Goal: Task Accomplishment & Management: Use online tool/utility

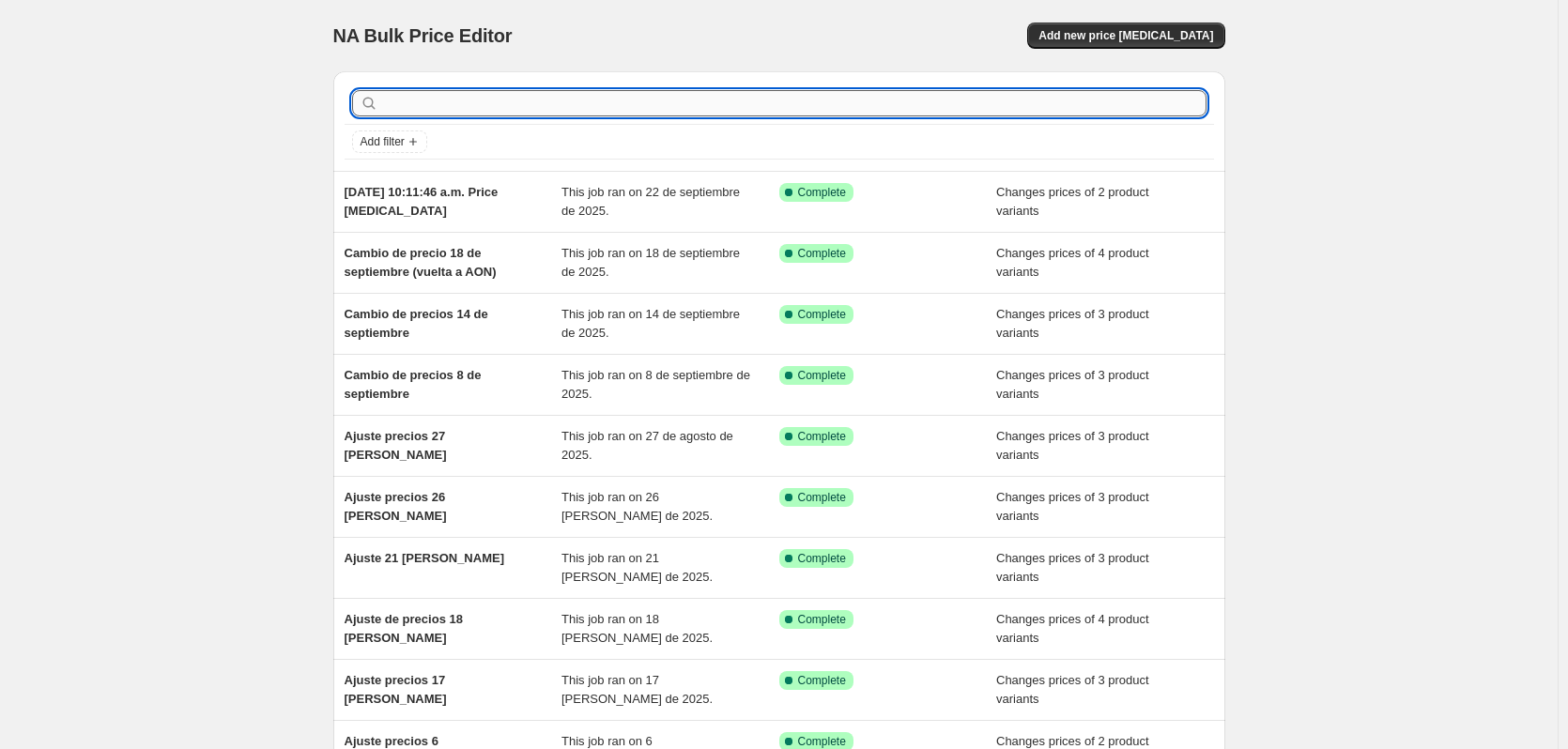
click at [447, 106] on input "text" at bounding box center [794, 103] width 824 height 27
type input "13 de"
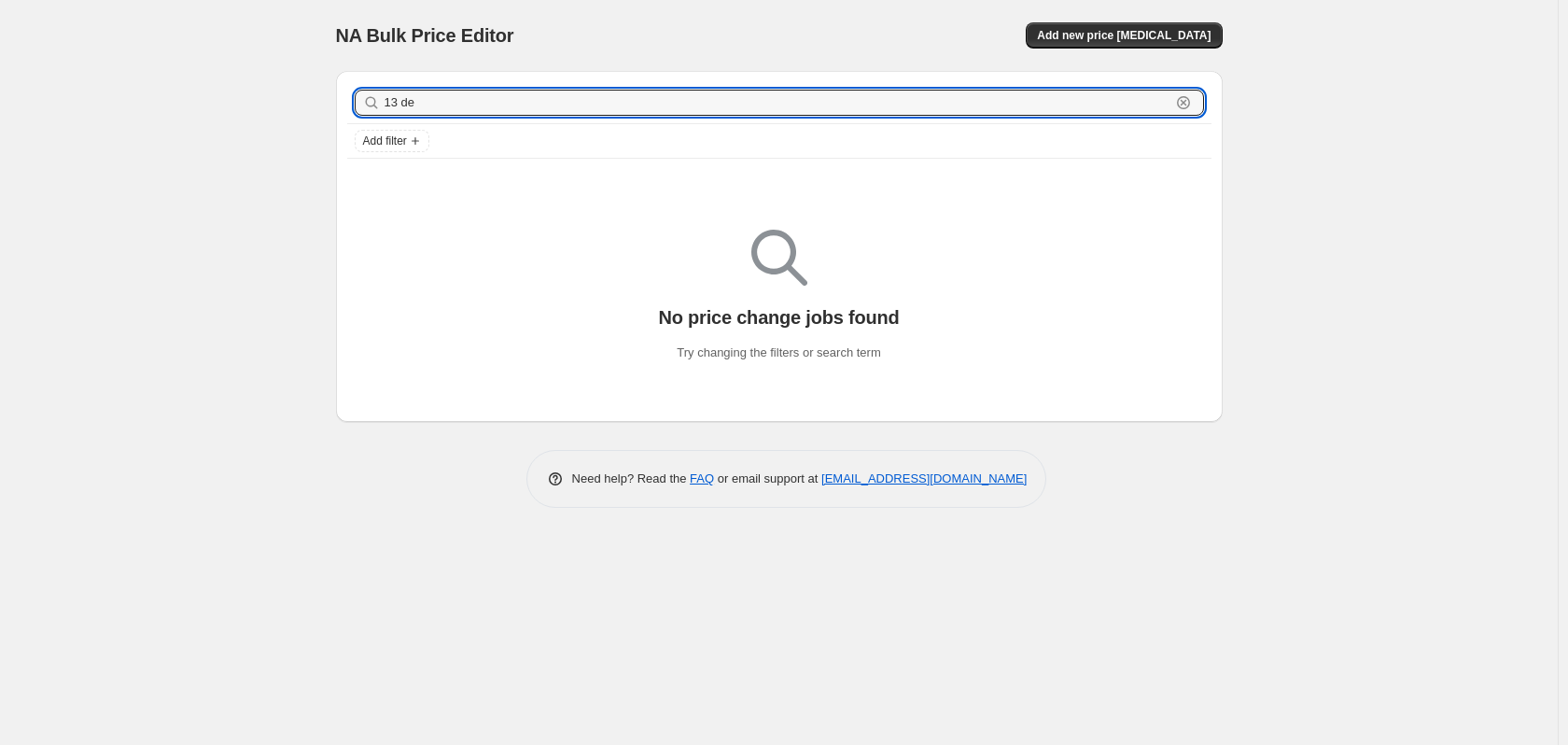
click at [445, 105] on input "13 de" at bounding box center [777, 103] width 785 height 26
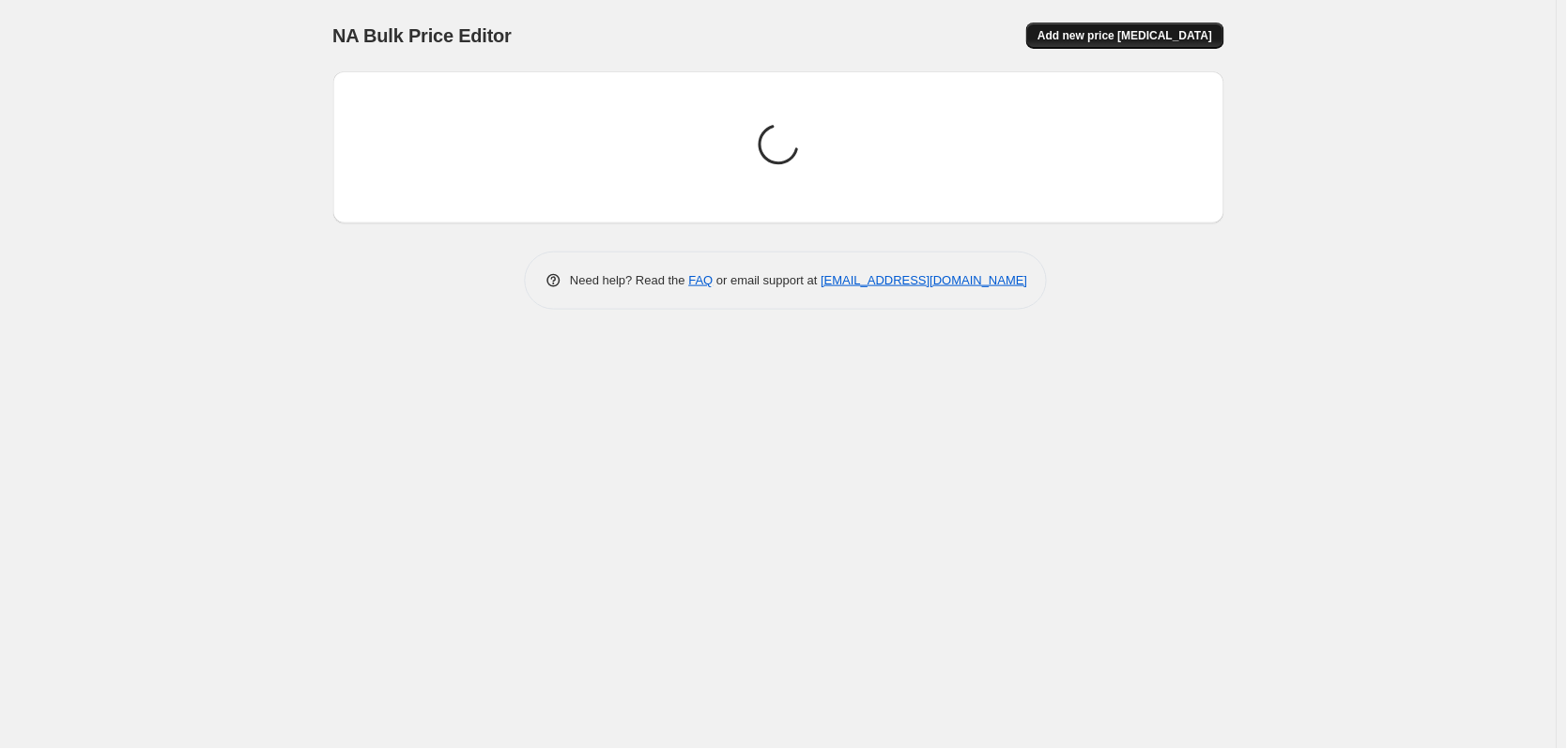
click at [1102, 44] on button "Add new price [MEDICAL_DATA]" at bounding box center [1126, 36] width 197 height 27
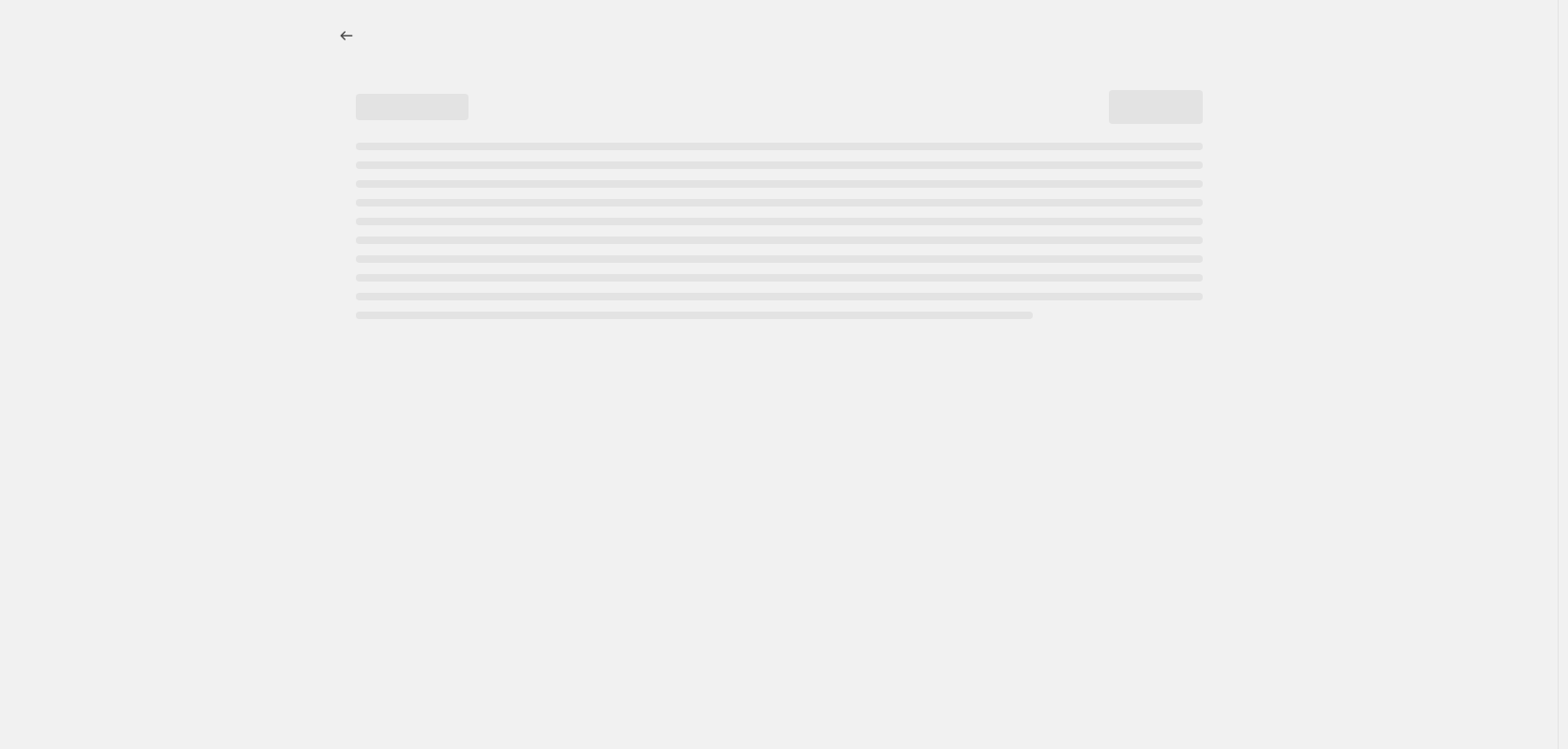
select select "percentage"
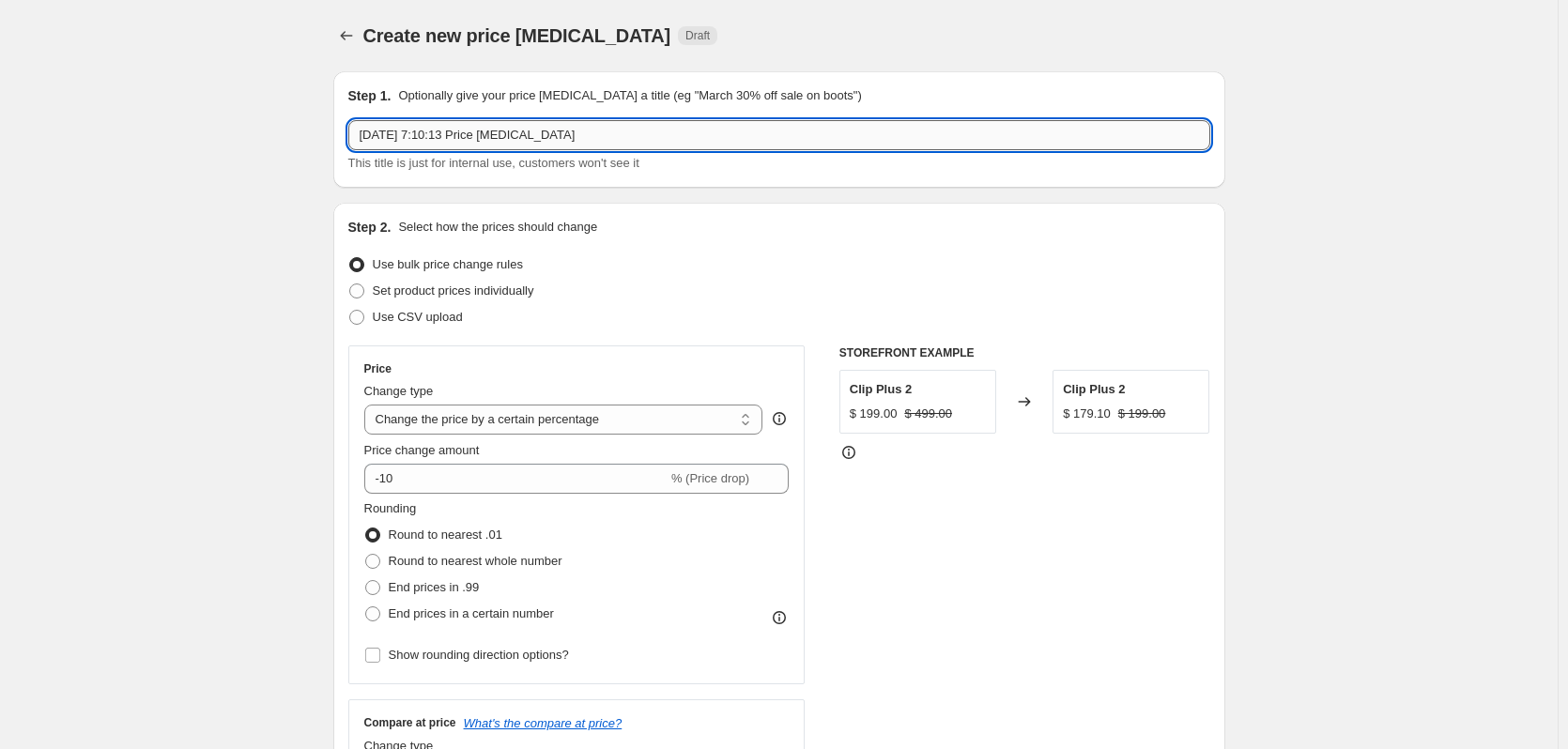
click at [516, 136] on input "[DATE] 7:10:13 Price [MEDICAL_DATA]" at bounding box center [780, 135] width 862 height 30
click at [516, 135] on input "[DATE] 7:10:13 Price [MEDICAL_DATA]" at bounding box center [780, 135] width 862 height 30
type input "13 de octubre"
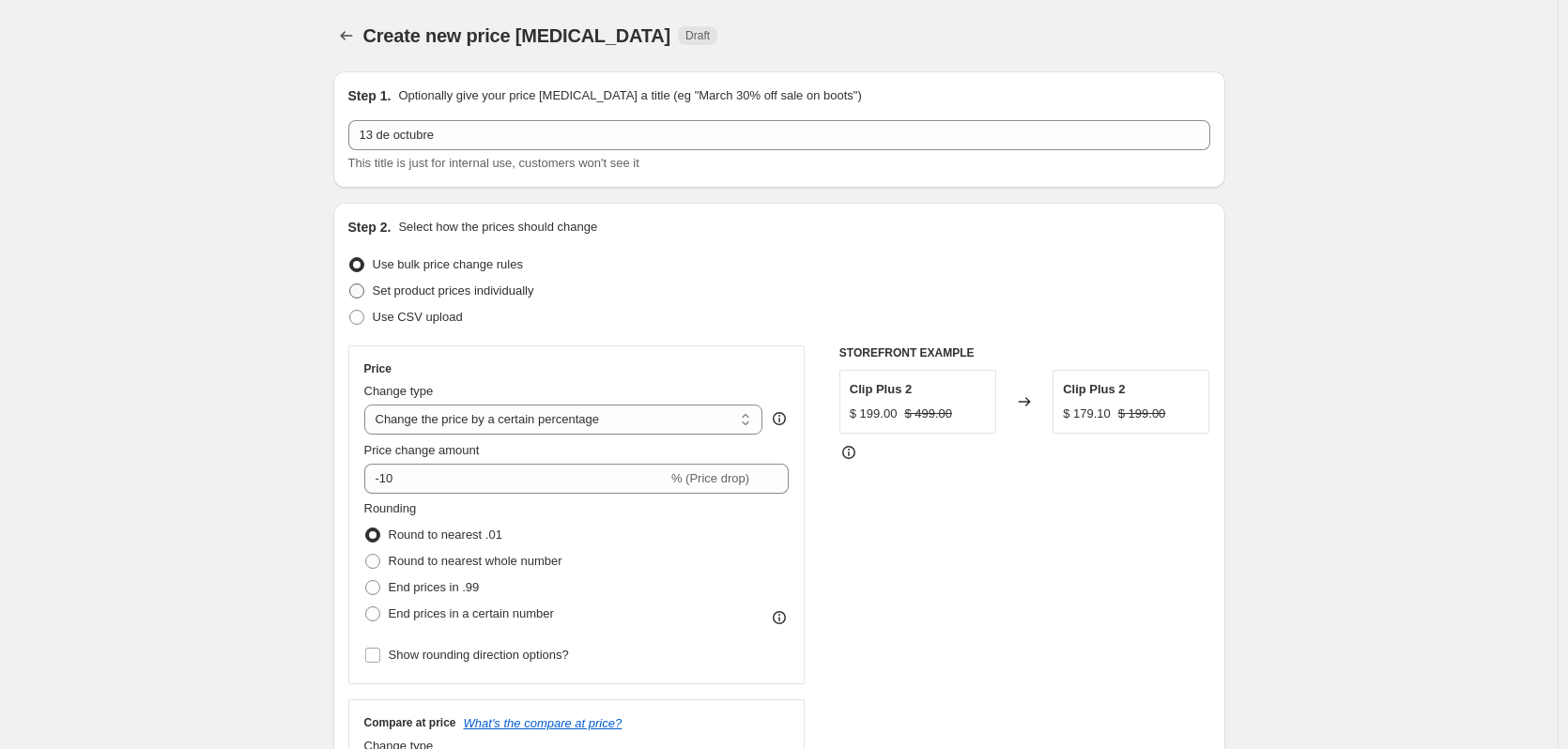
click at [497, 296] on span "Set product prices individually" at bounding box center [453, 290] width 161 height 14
click at [351, 284] on input "Set product prices individually" at bounding box center [350, 283] width 1 height 1
radio input "true"
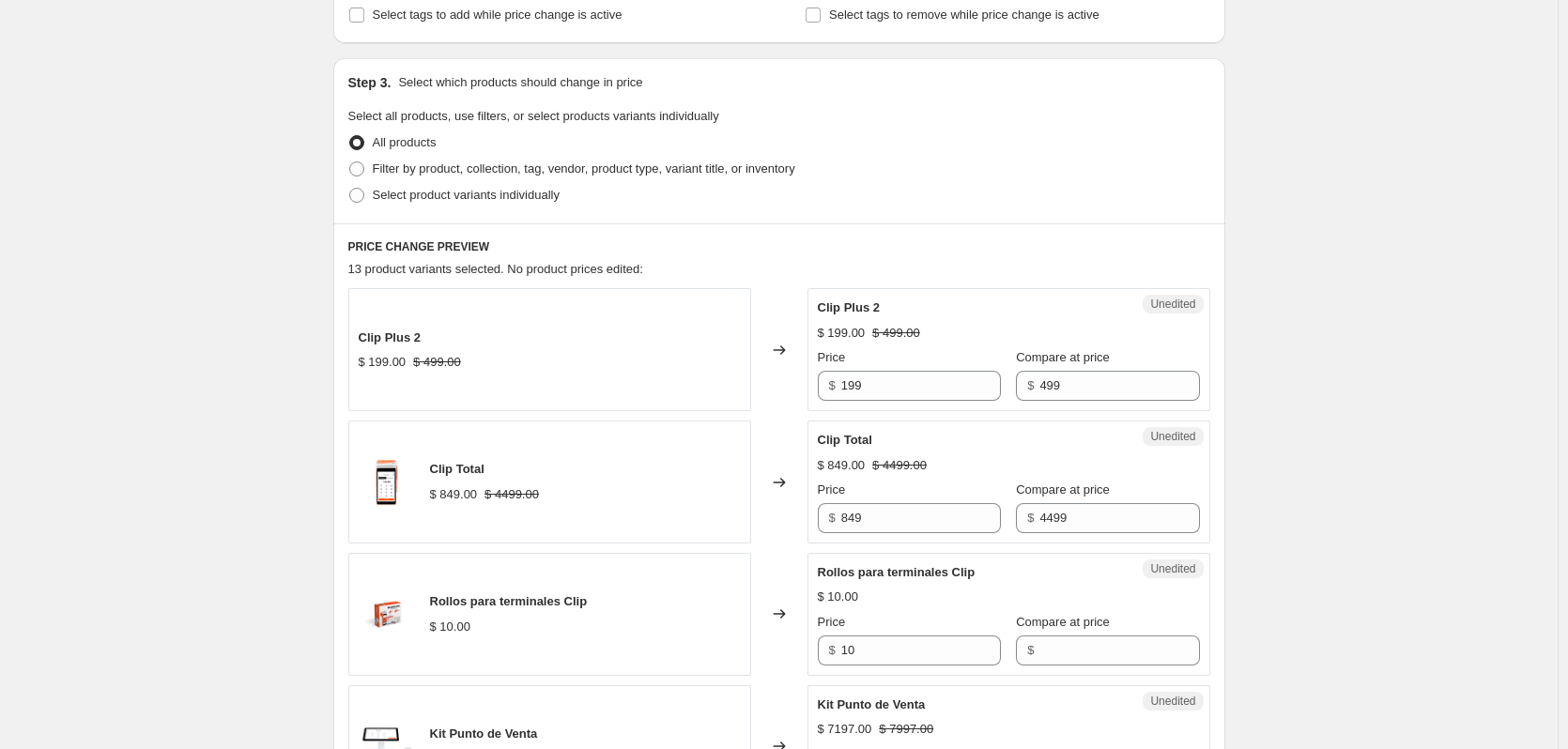
scroll to position [345, 0]
click at [953, 394] on input "199" at bounding box center [921, 384] width 159 height 30
type input "129"
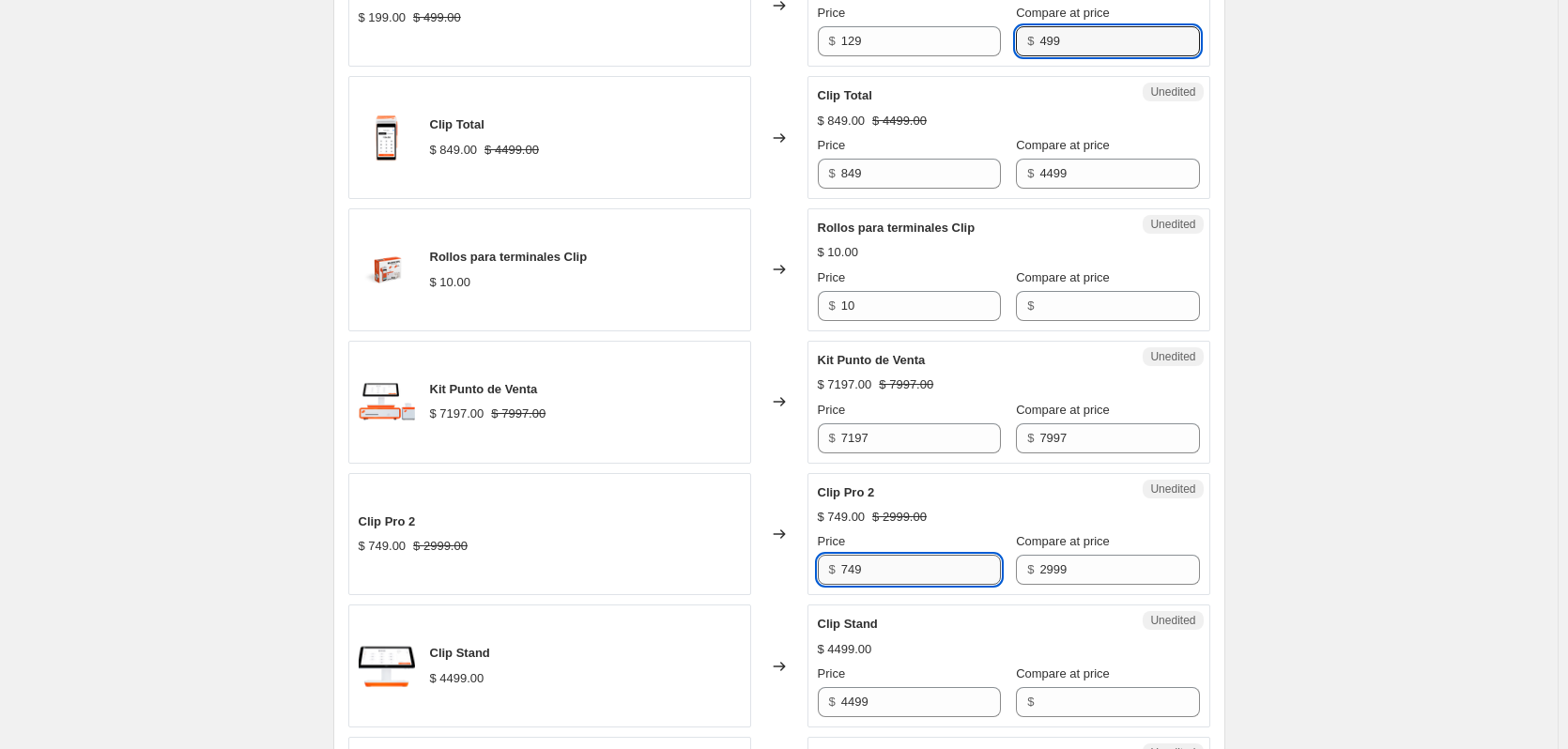
click at [887, 569] on input "749" at bounding box center [921, 570] width 159 height 30
type input "499"
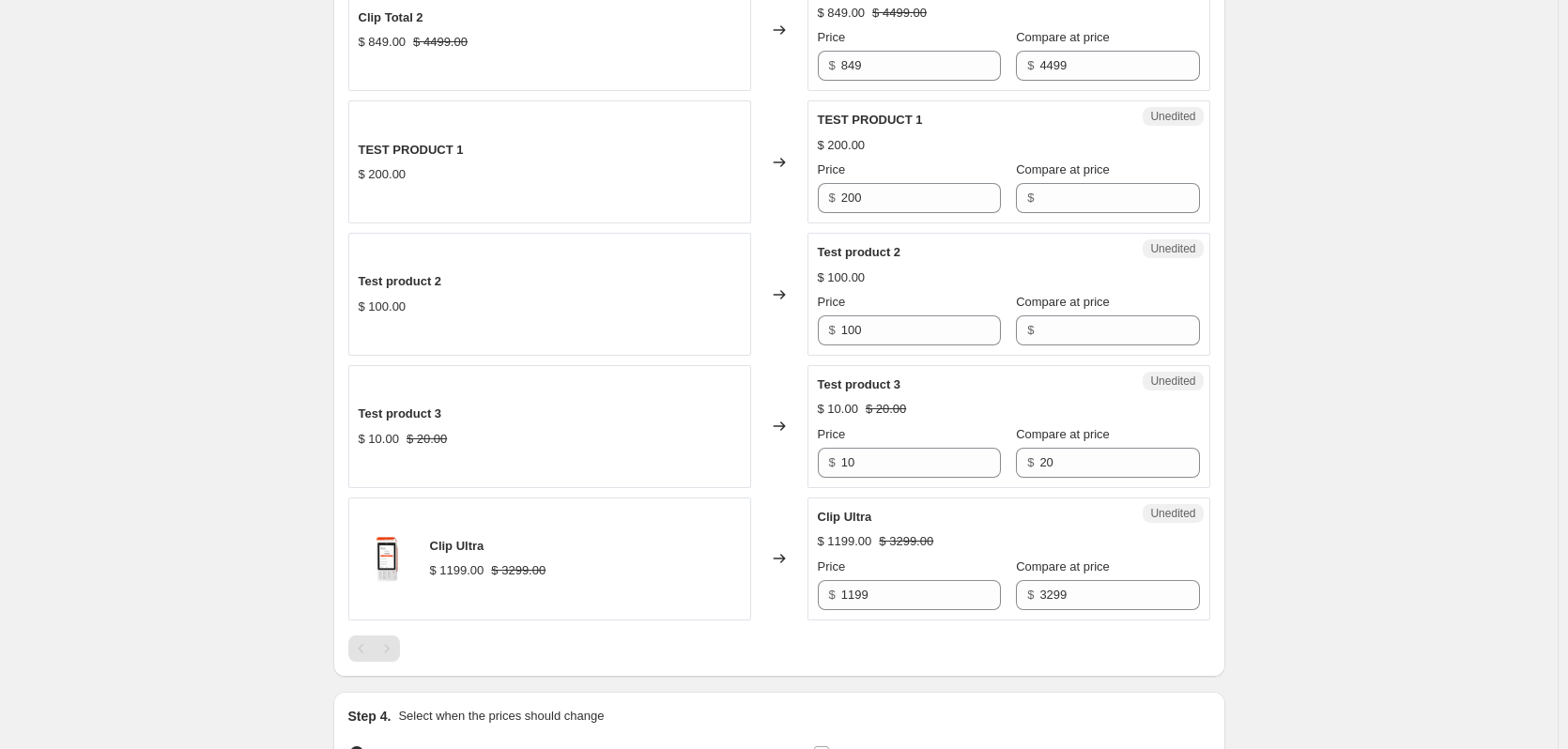
scroll to position [1377, 0]
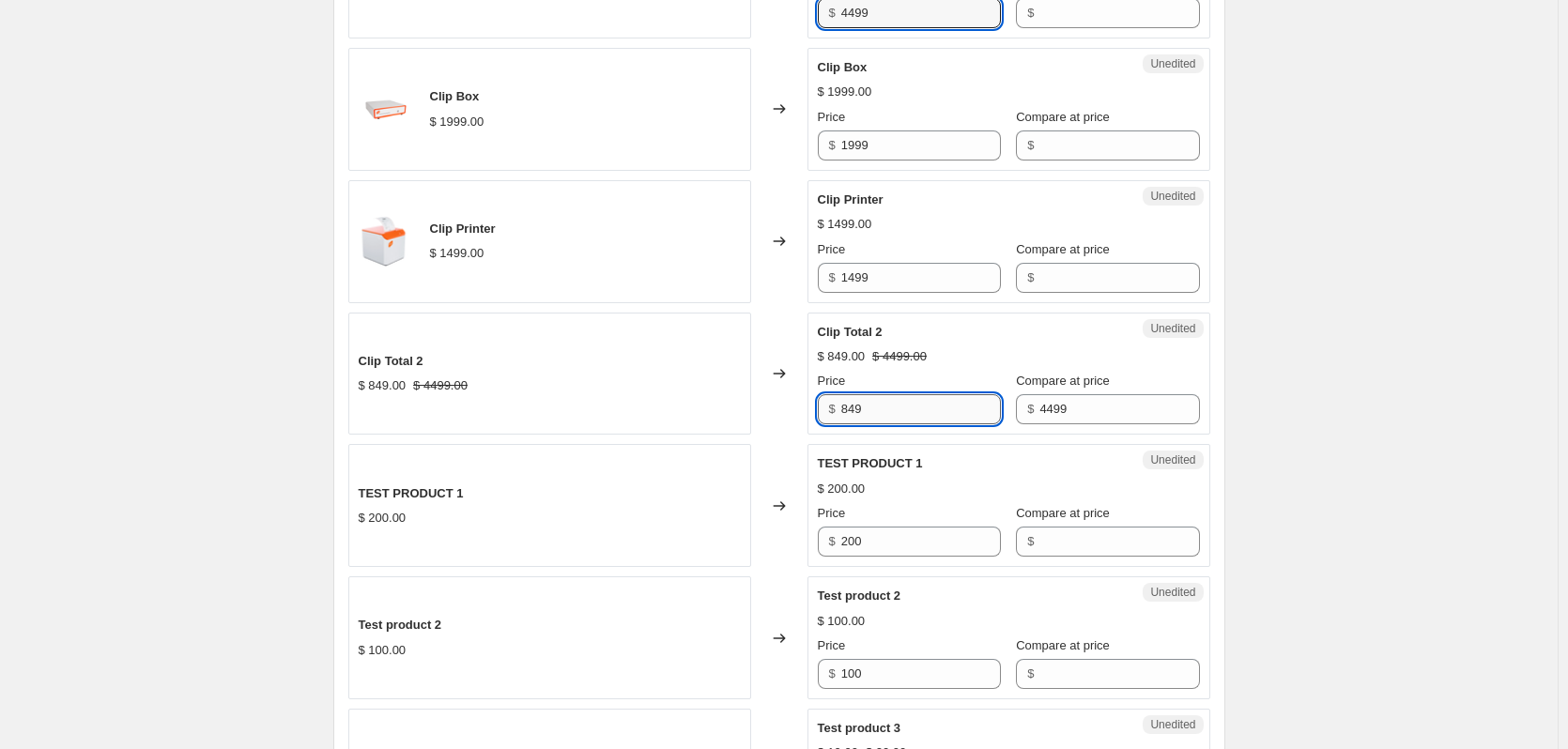
click at [886, 415] on input "849" at bounding box center [921, 409] width 159 height 30
type input "1199"
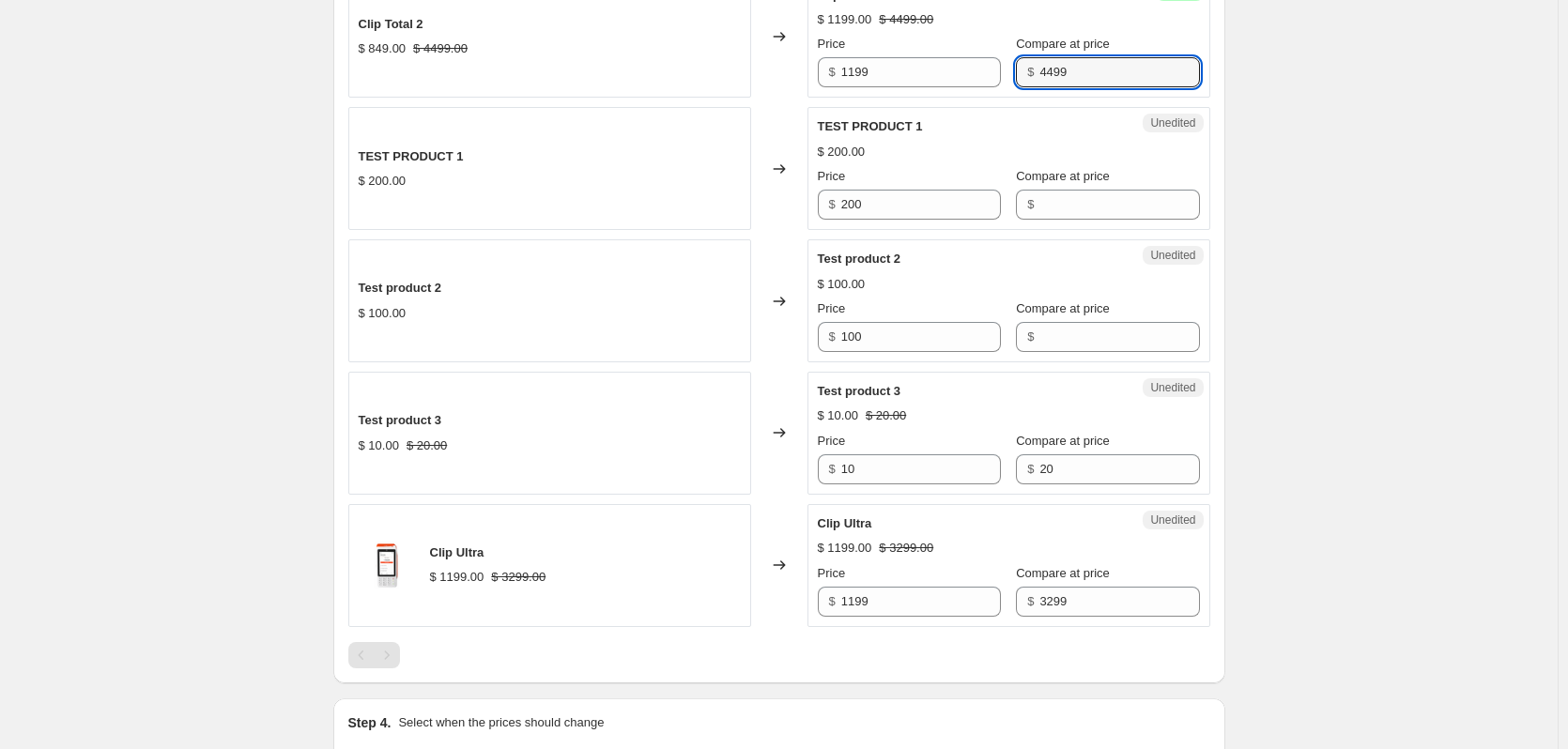
scroll to position [1720, 0]
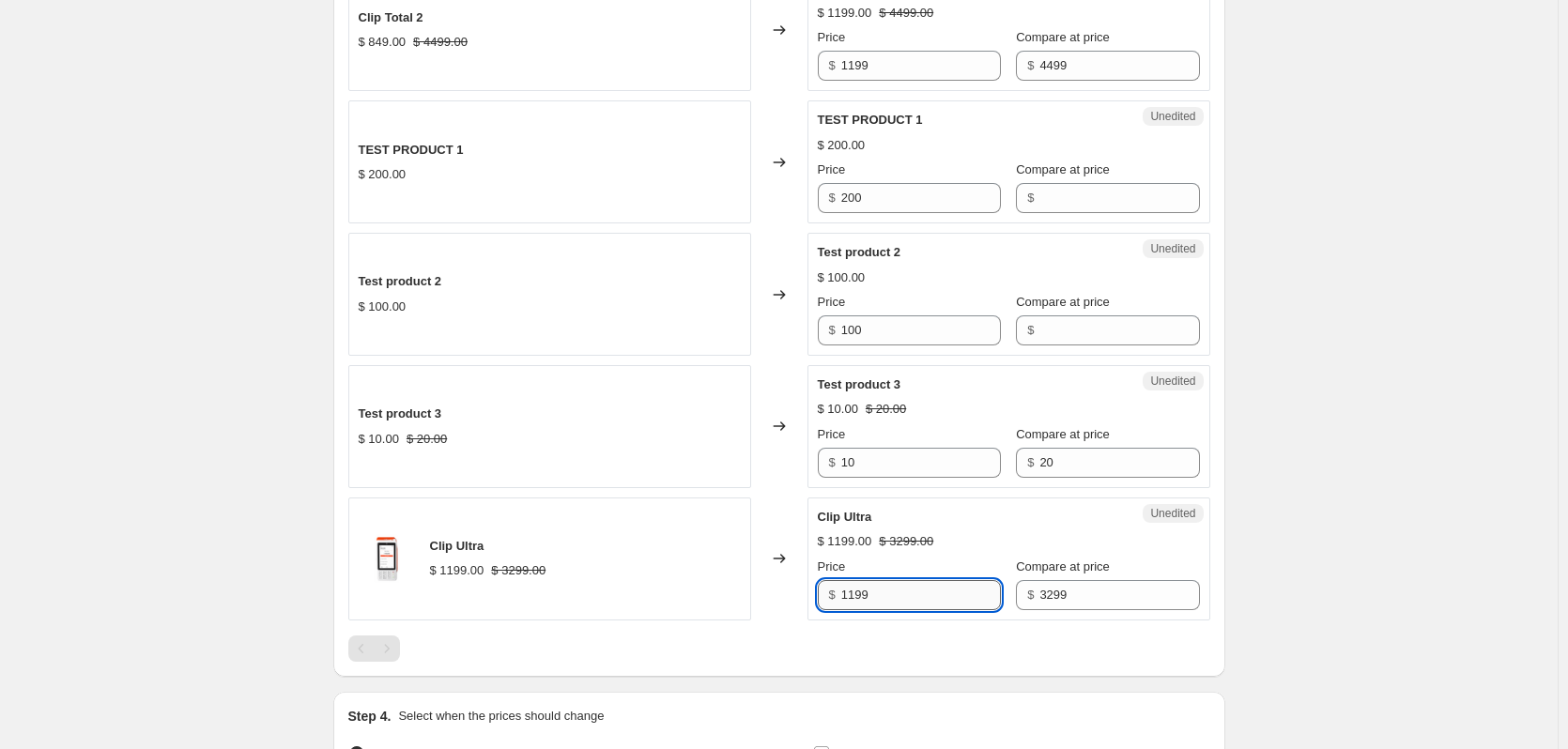
click at [938, 596] on input "1199" at bounding box center [921, 595] width 159 height 30
type input "649"
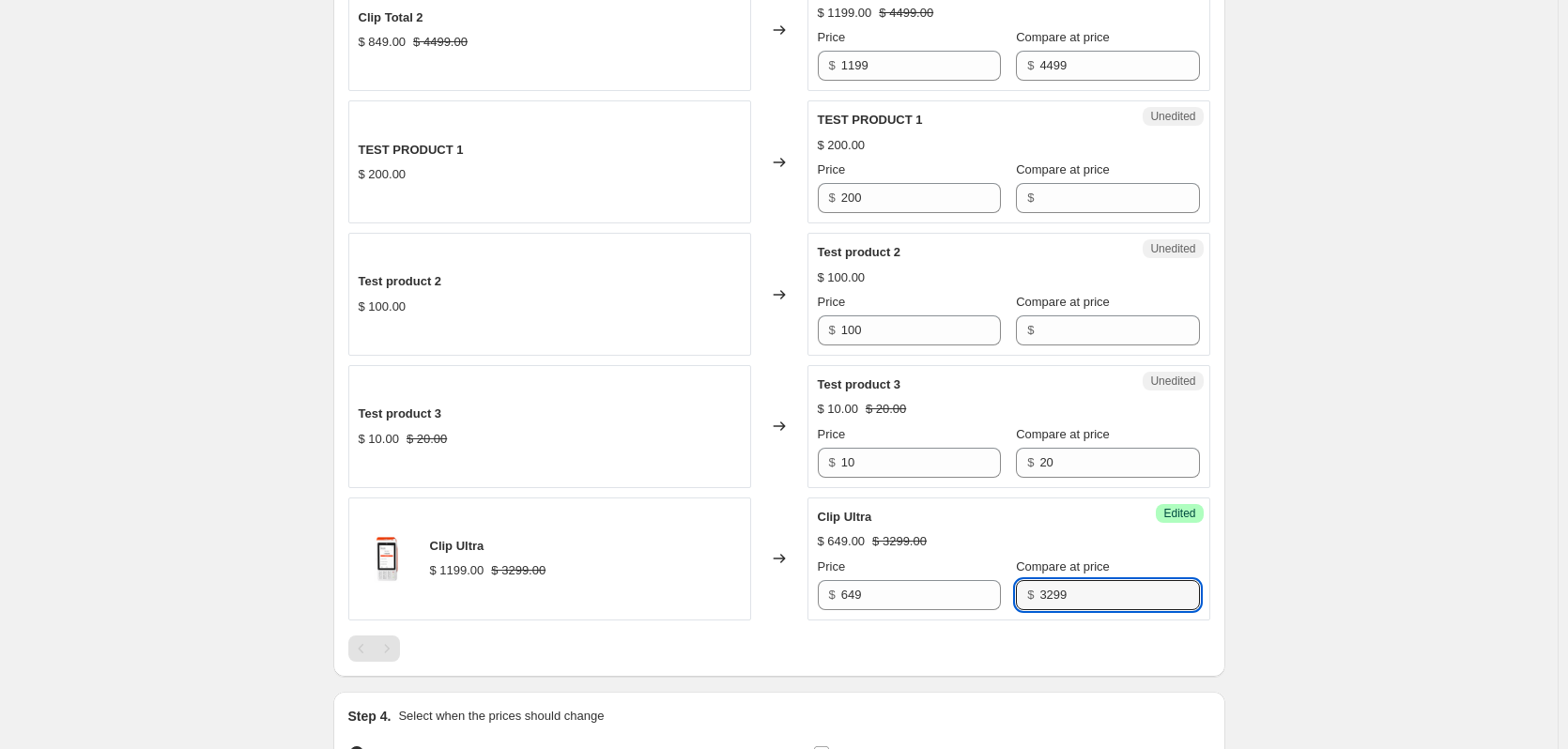
scroll to position [1938, 0]
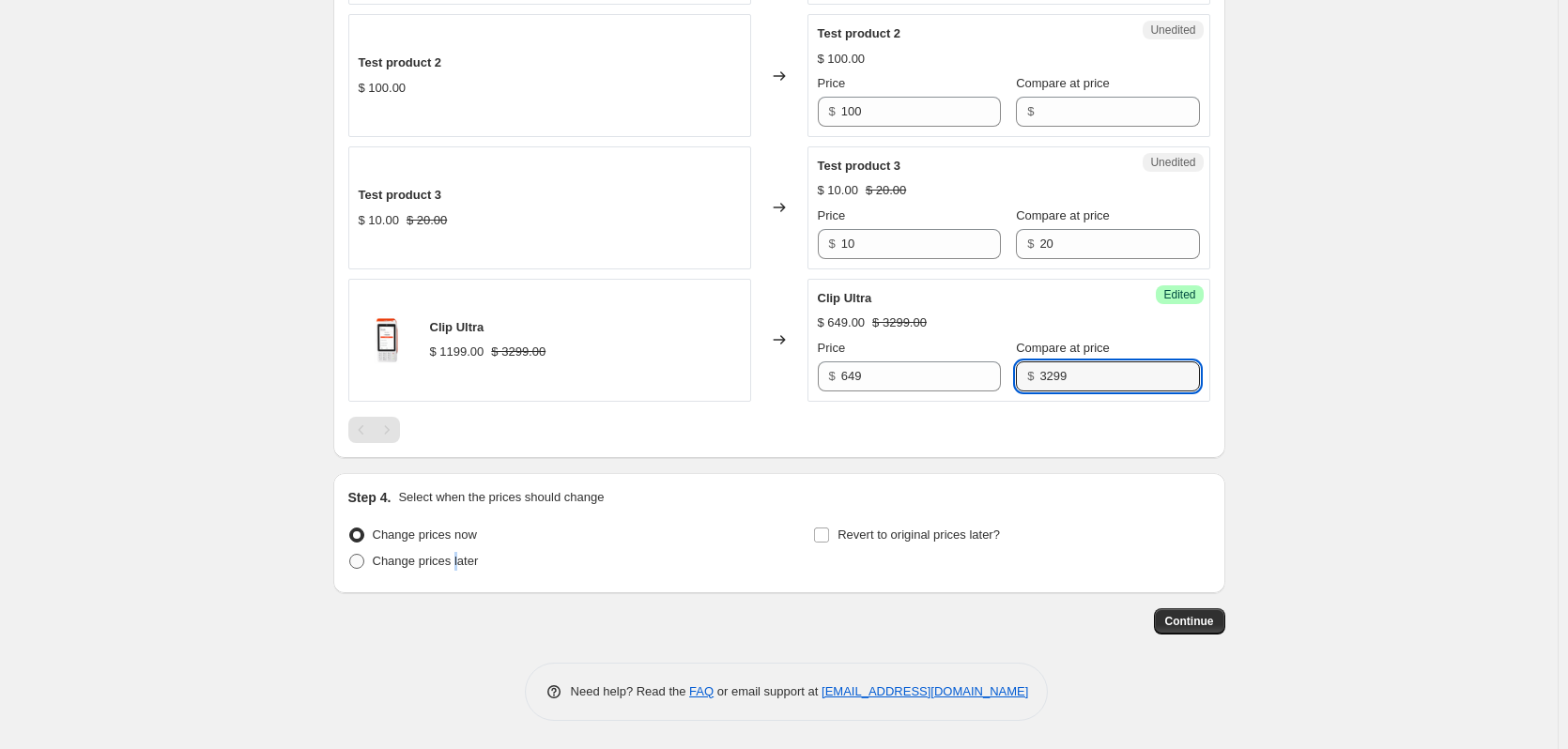
click at [459, 563] on span "Change prices later" at bounding box center [425, 561] width 106 height 14
click at [362, 562] on span at bounding box center [357, 562] width 15 height 15
click at [351, 555] on input "Change prices later" at bounding box center [350, 554] width 1 height 1
radio input "true"
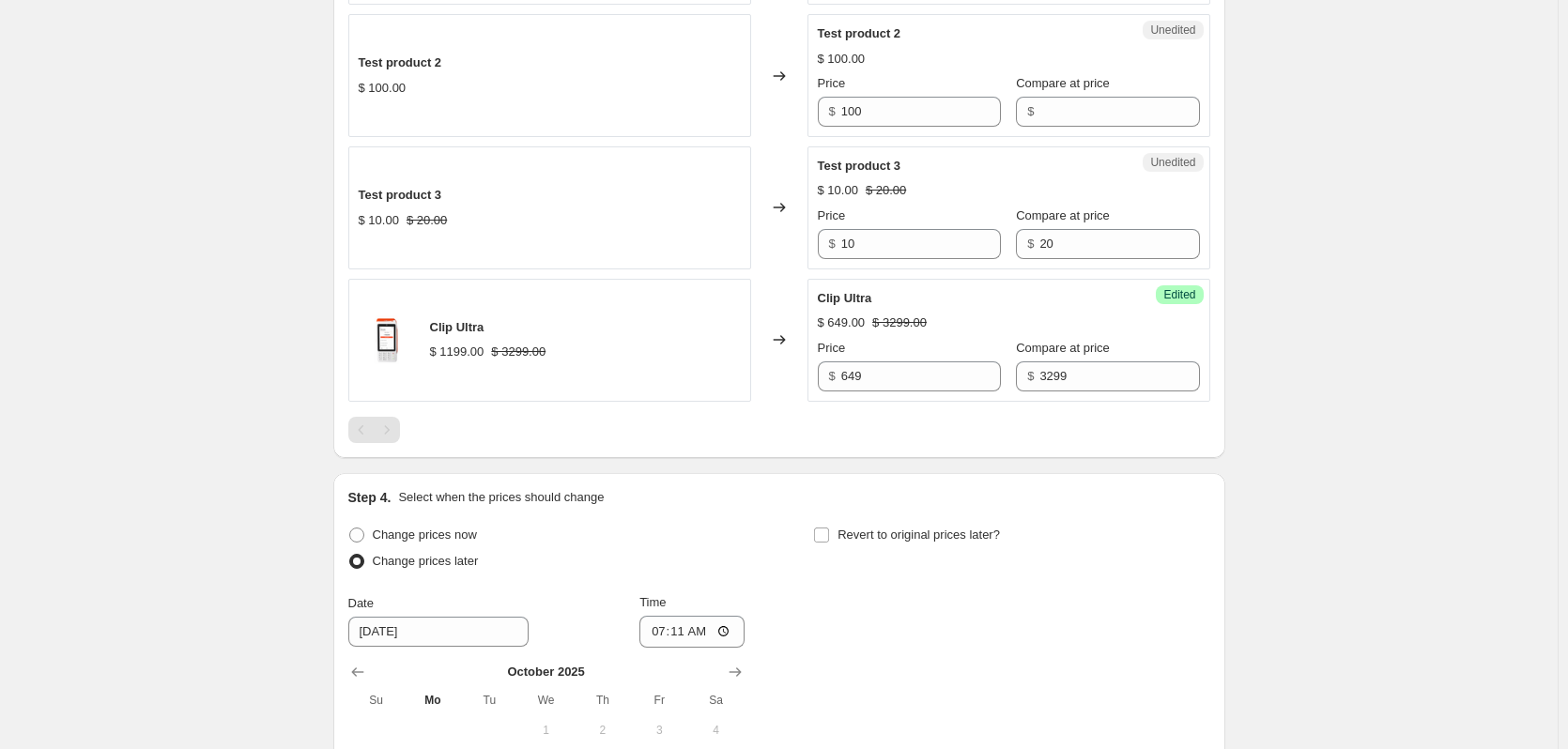
scroll to position [2259, 0]
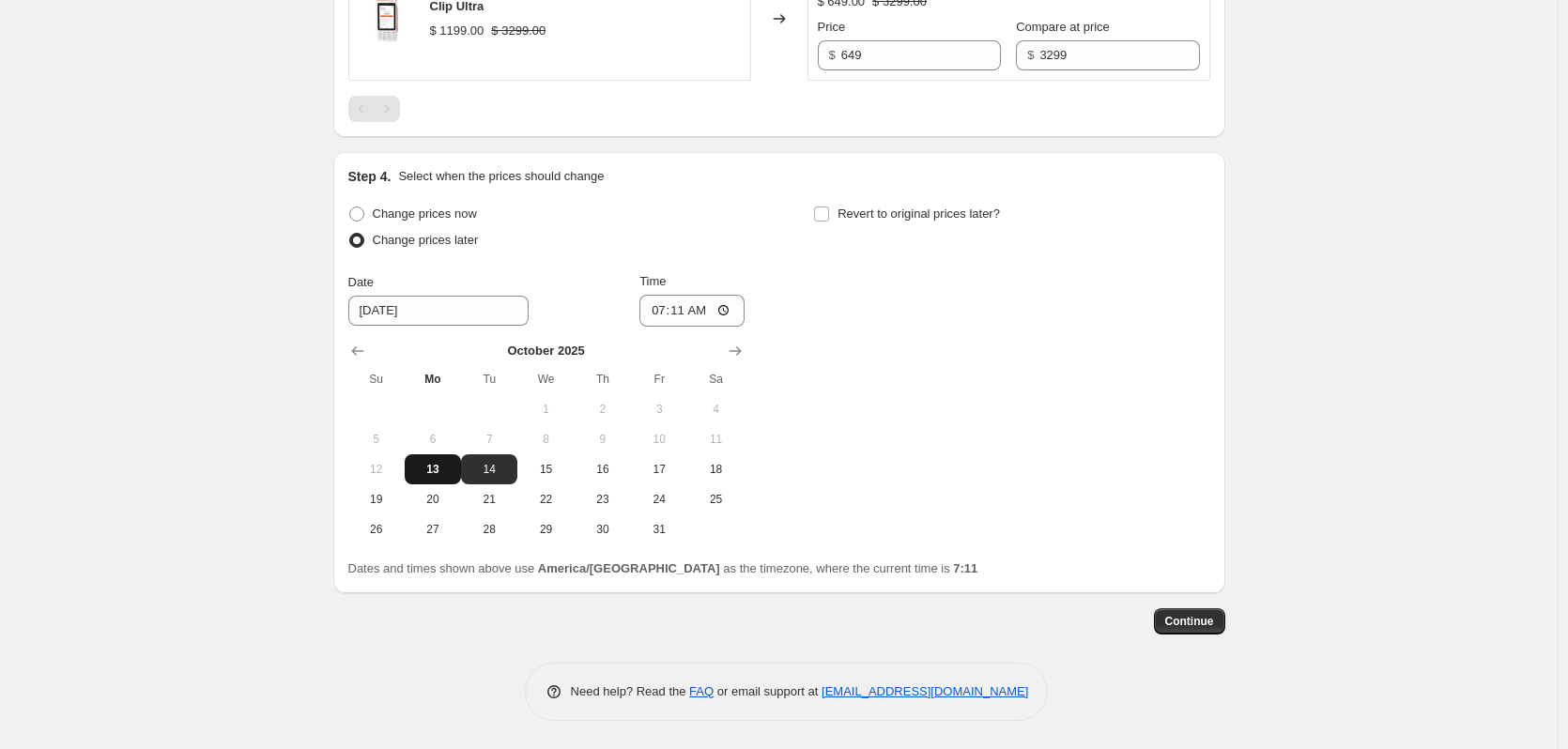
click at [442, 473] on span "13" at bounding box center [433, 469] width 42 height 15
type input "[DATE]"
click at [688, 309] on input "07:11" at bounding box center [692, 311] width 105 height 32
type input "08:00"
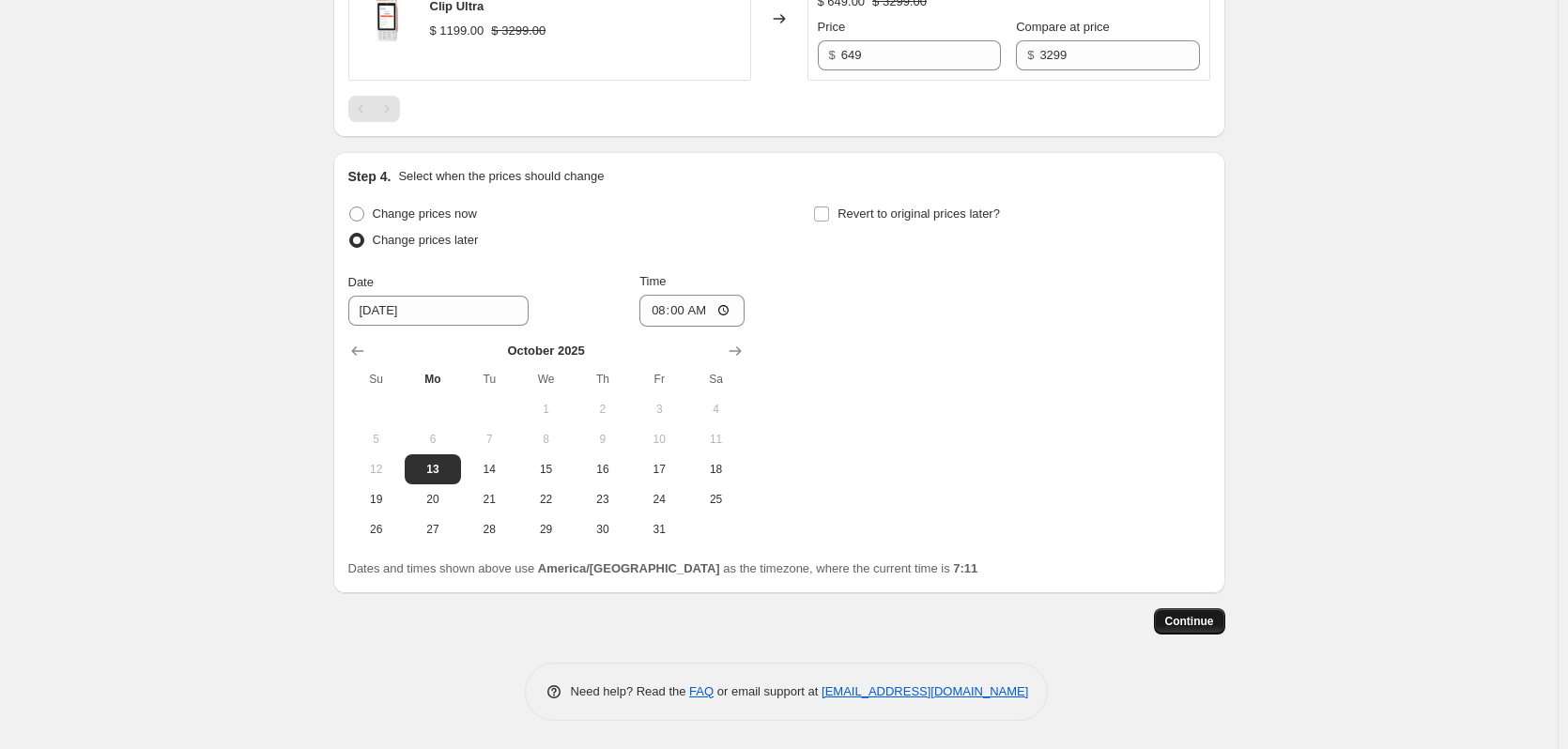
click at [1181, 625] on span "Continue" at bounding box center [1190, 621] width 49 height 15
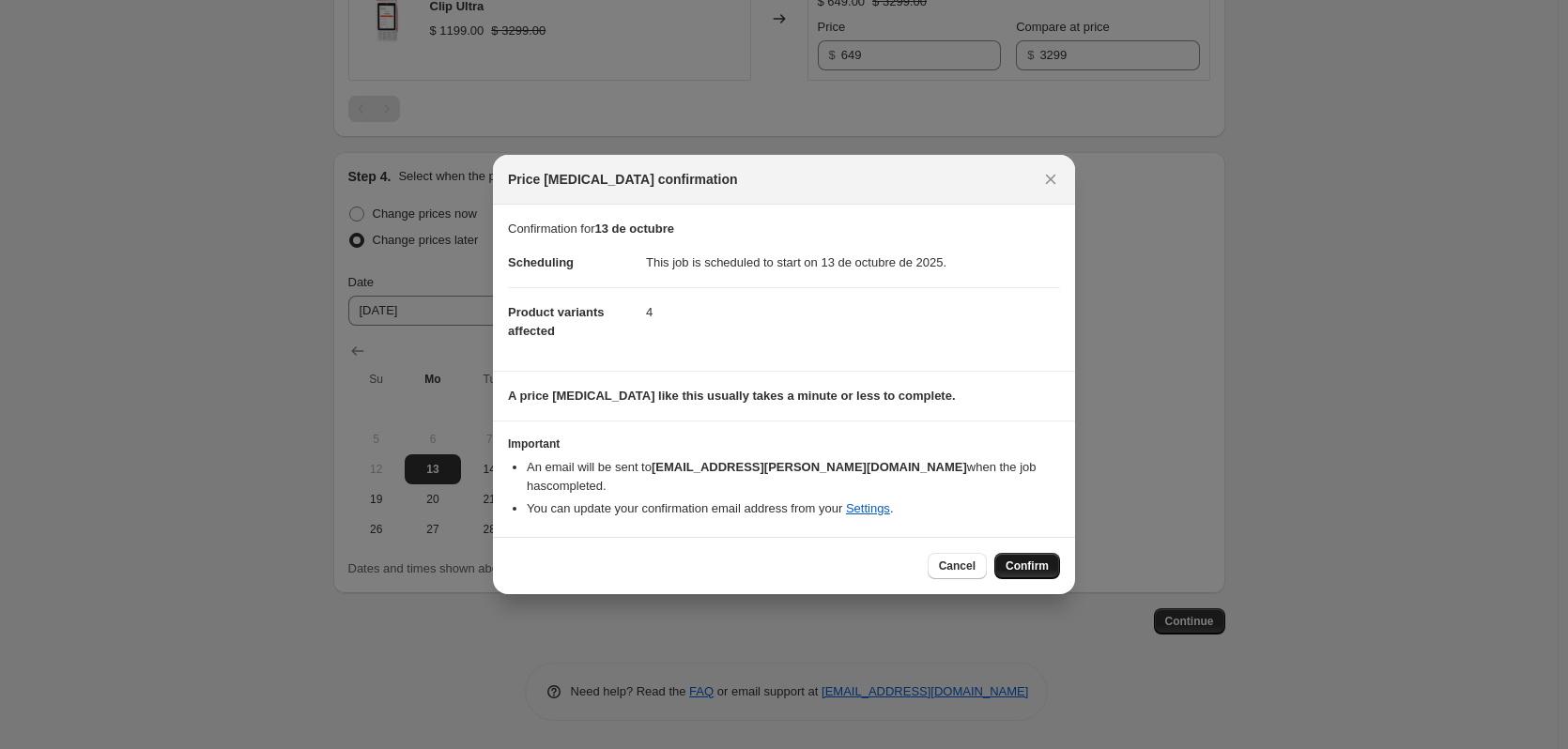
click at [1024, 559] on span "Confirm" at bounding box center [1027, 566] width 44 height 15
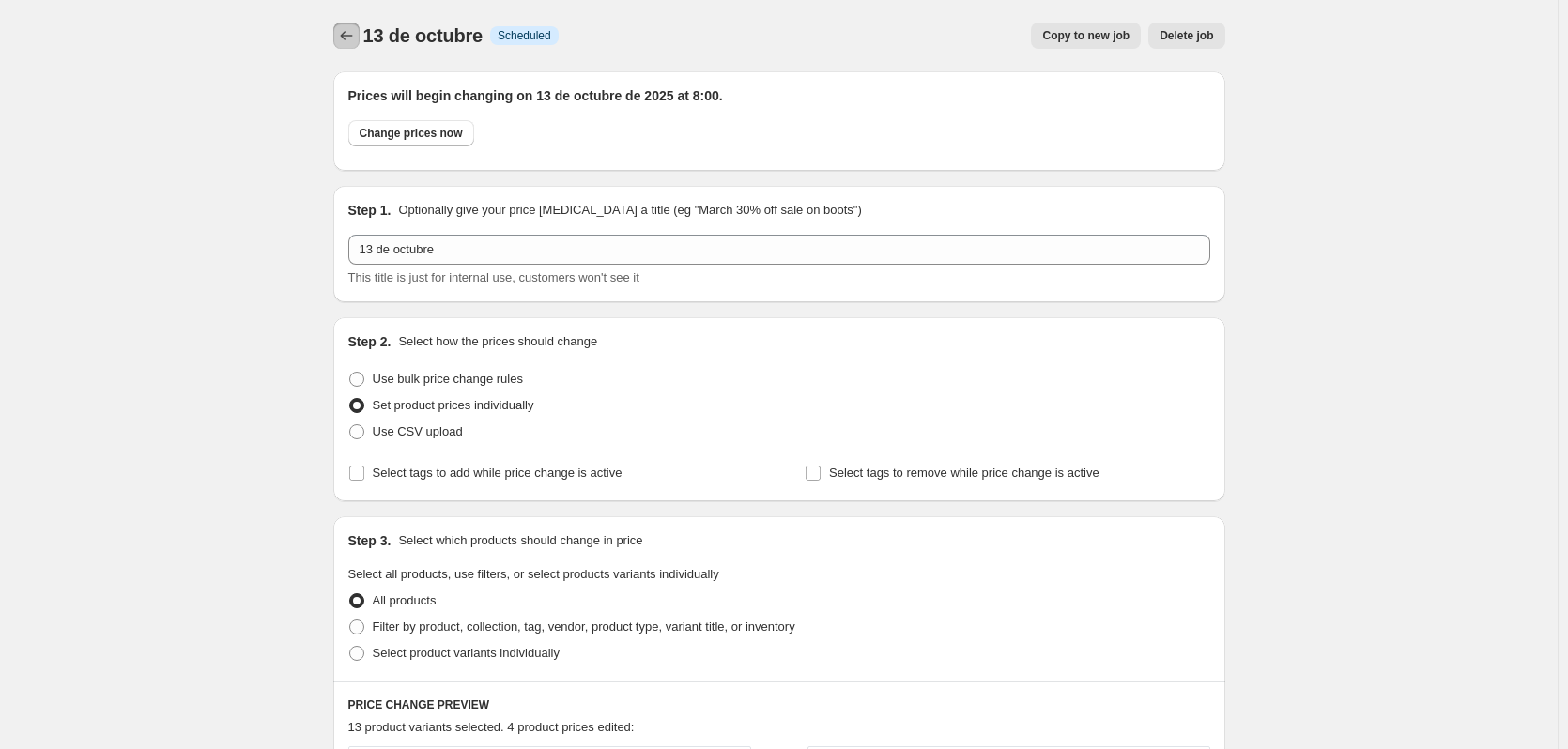
click at [348, 33] on icon "Price change jobs" at bounding box center [347, 36] width 19 height 19
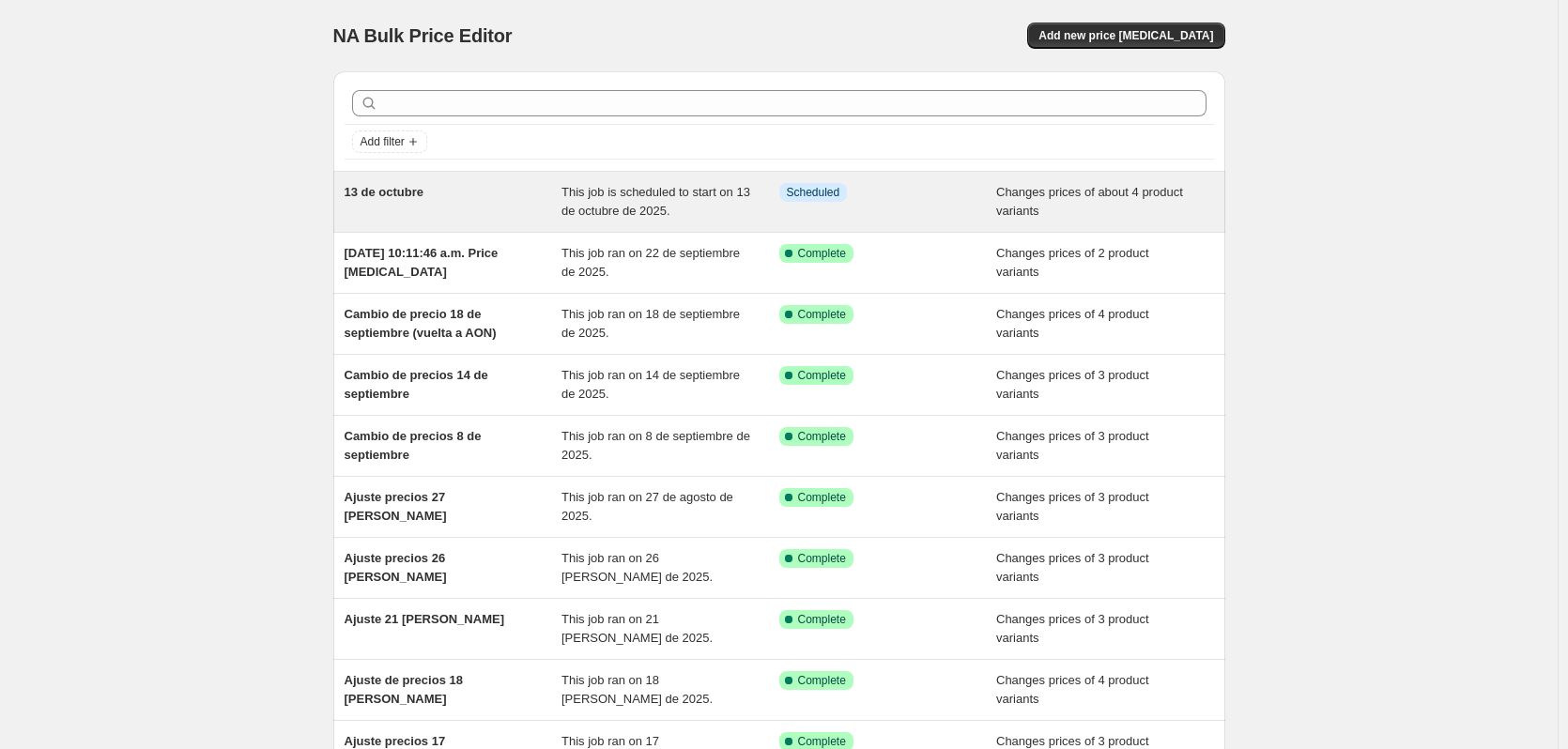
click at [405, 195] on span "13 de octubre" at bounding box center [385, 191] width 80 height 14
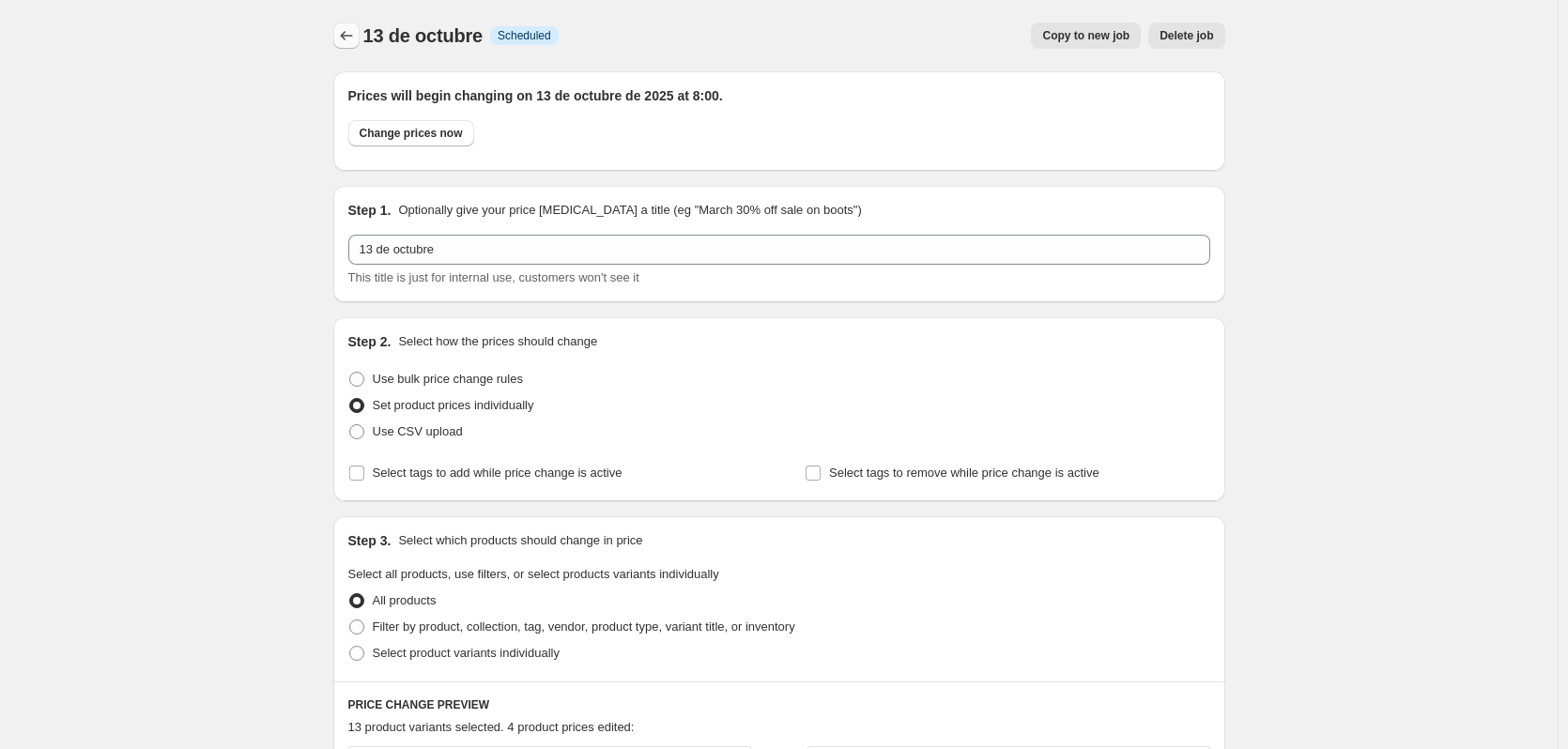
click at [346, 40] on icon "Price change jobs" at bounding box center [347, 36] width 19 height 19
